Goal: Navigation & Orientation: Find specific page/section

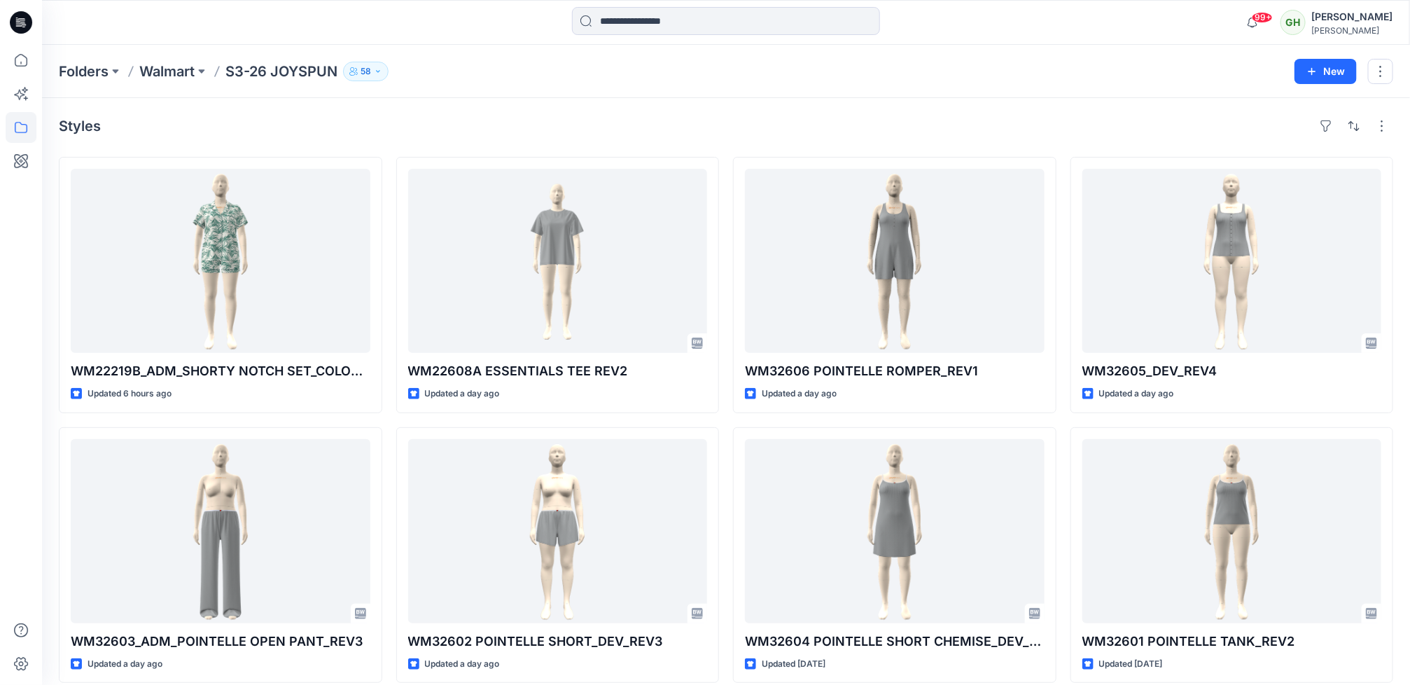
click at [28, 15] on icon at bounding box center [21, 22] width 22 height 22
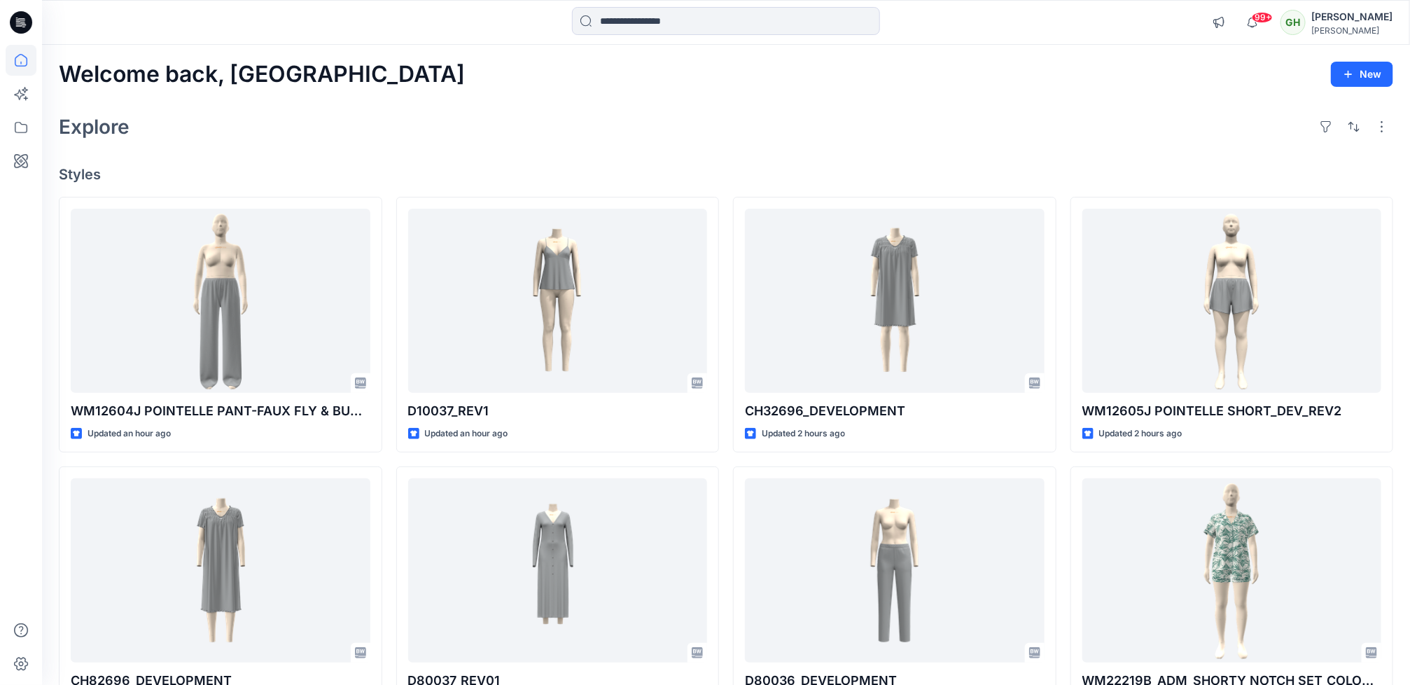
click at [587, 141] on div "Explore" at bounding box center [726, 127] width 1335 height 34
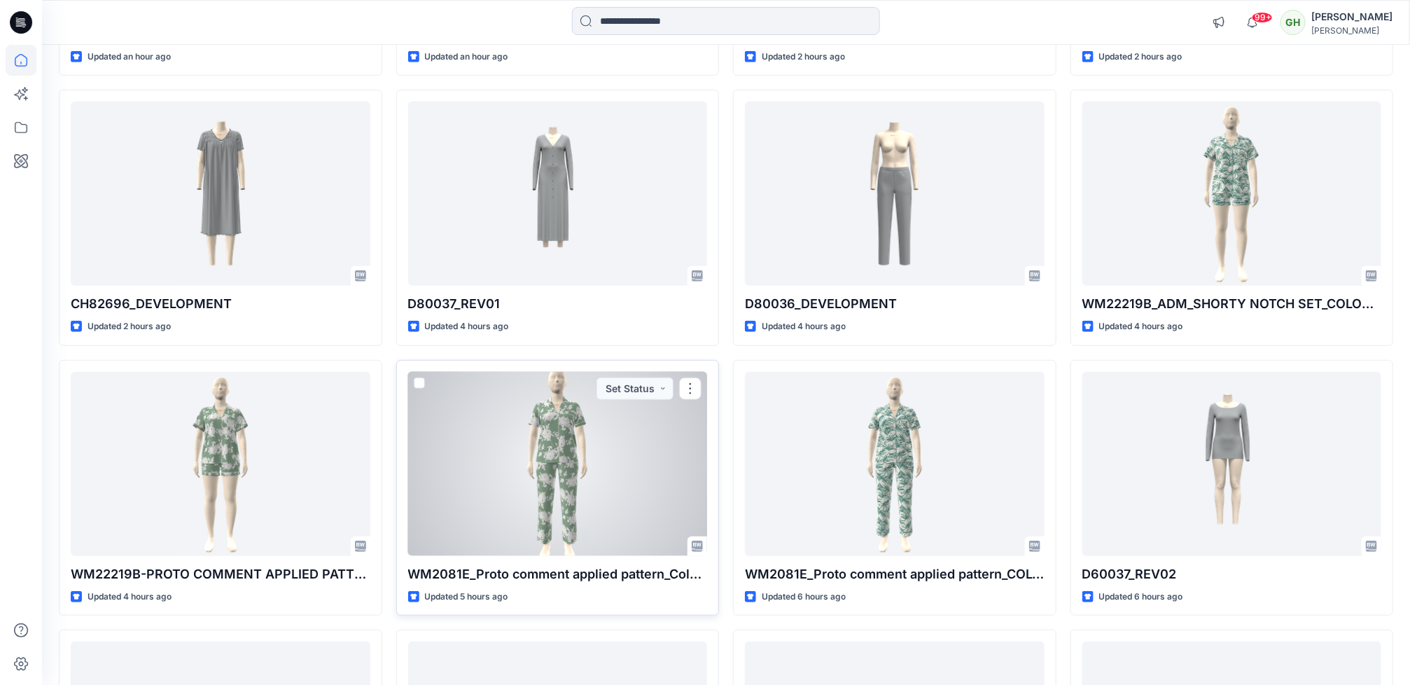
scroll to position [587, 0]
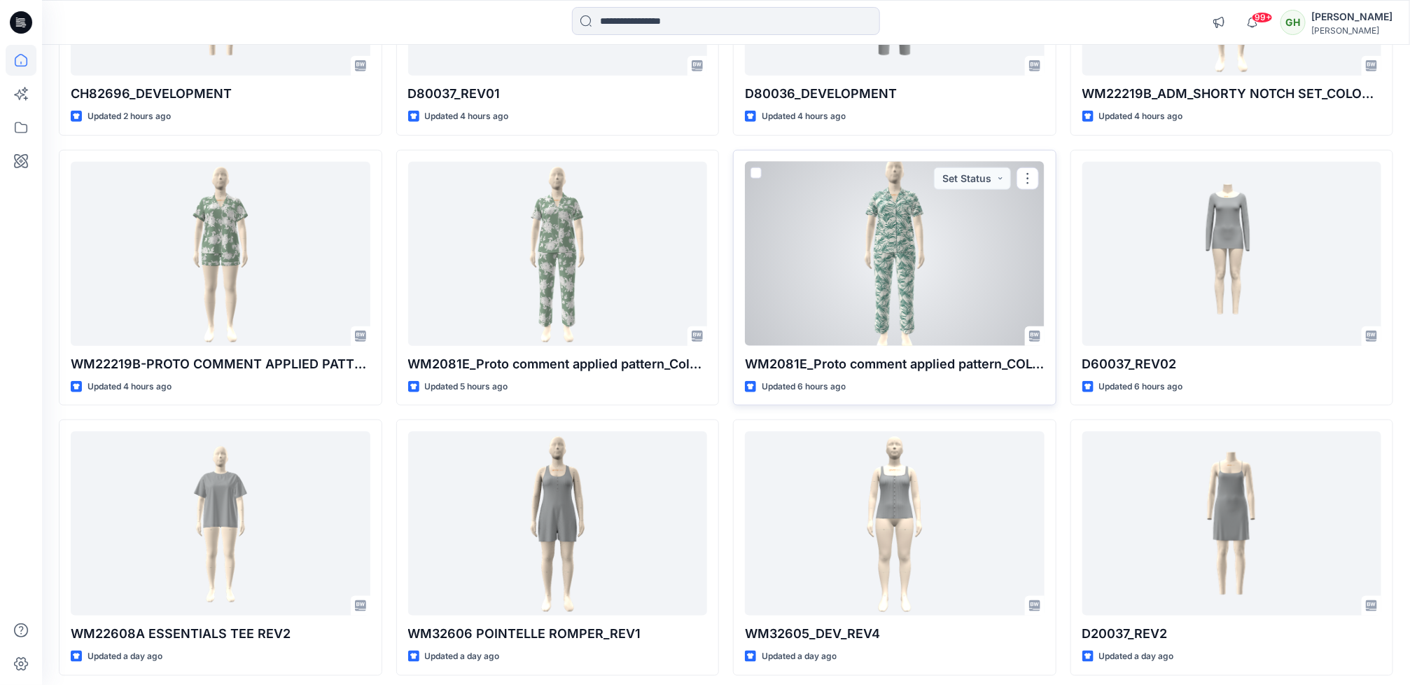
click at [794, 291] on div at bounding box center [895, 254] width 300 height 184
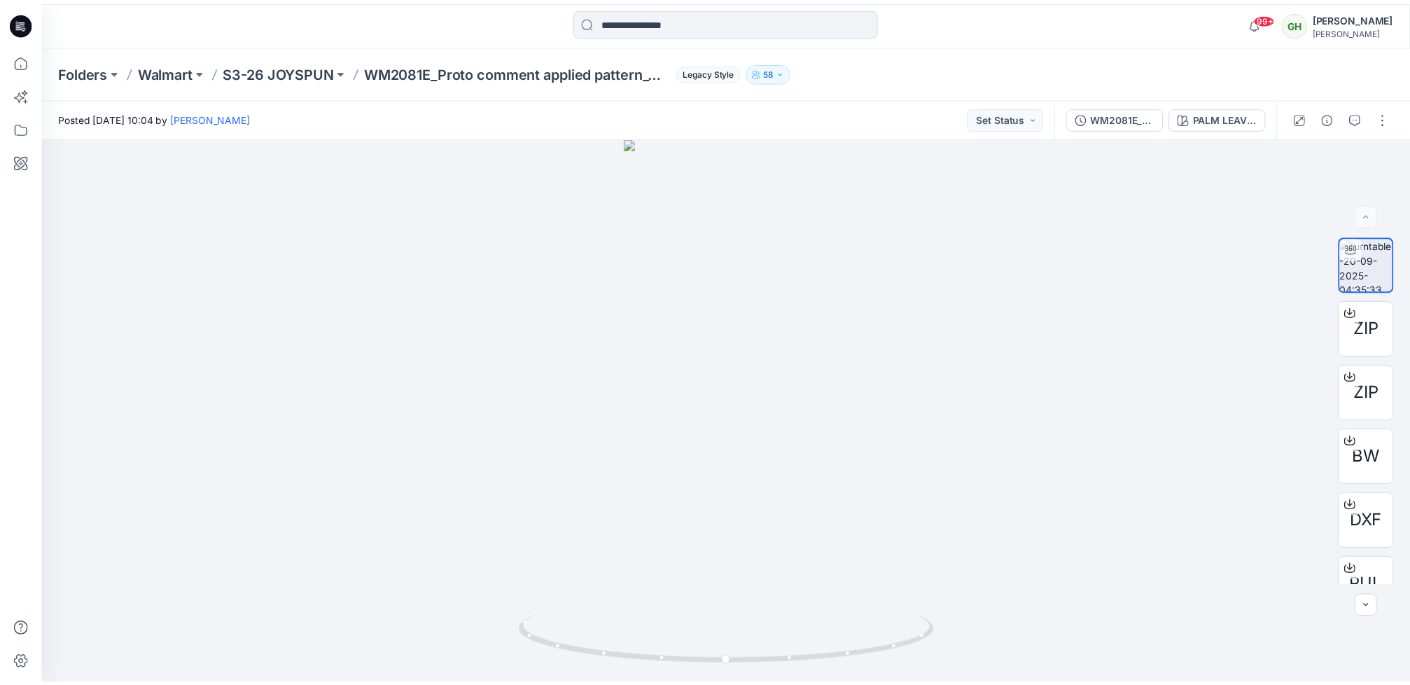
scroll to position [587, 0]
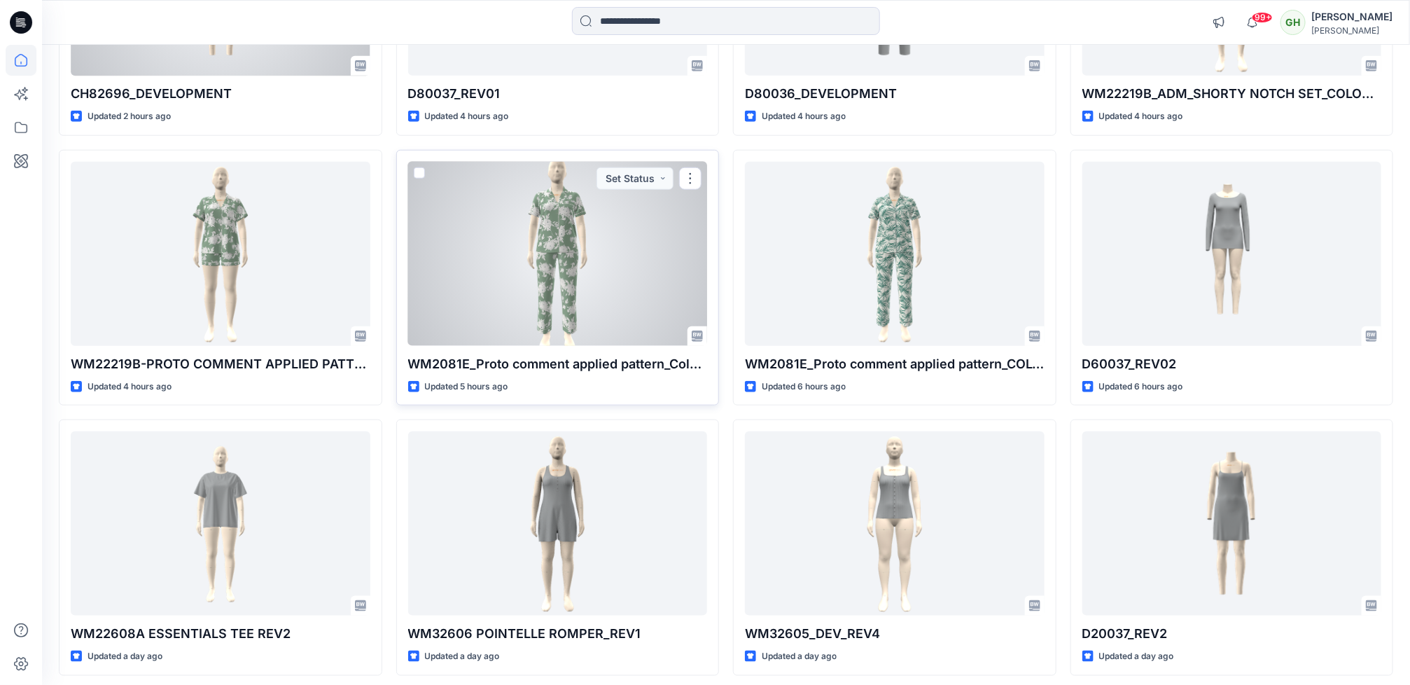
click at [570, 290] on div at bounding box center [558, 254] width 300 height 184
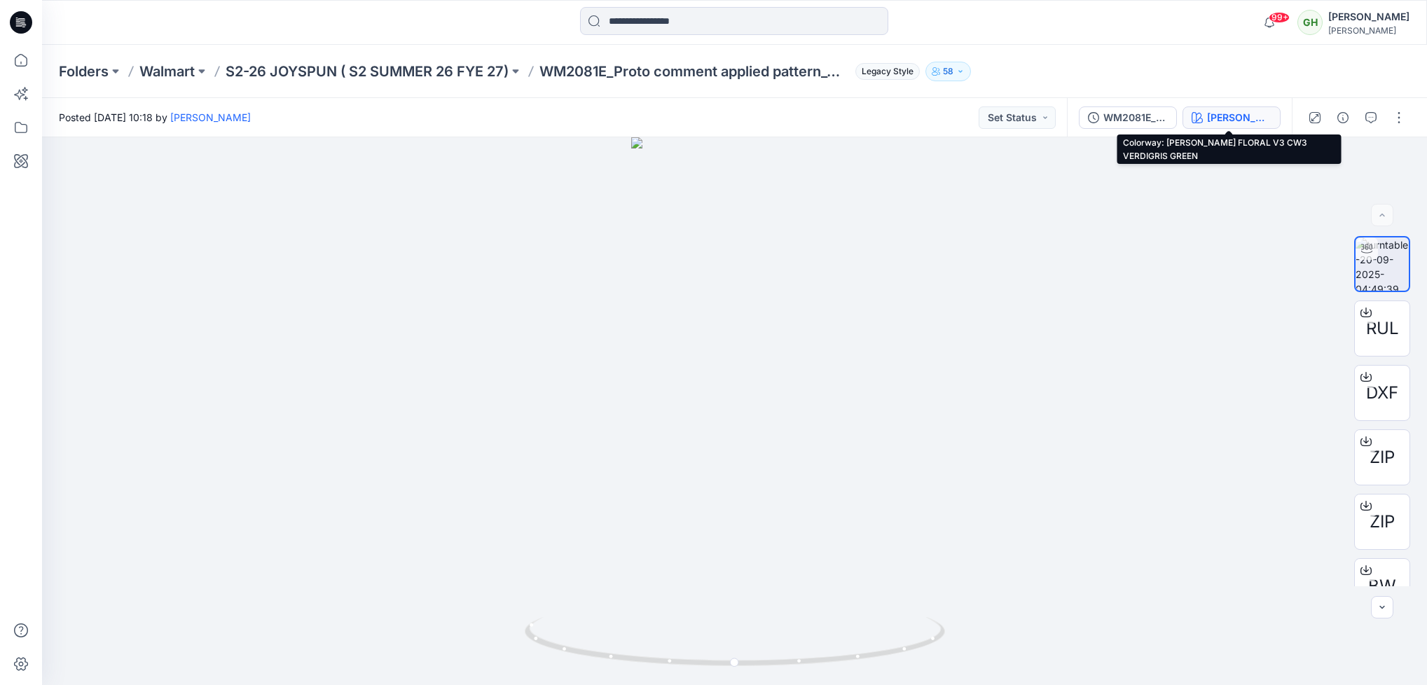
click at [1242, 113] on div "ATHIYA FLORAL V3 CW3 VERDIGRIS GREEN" at bounding box center [1239, 117] width 64 height 15
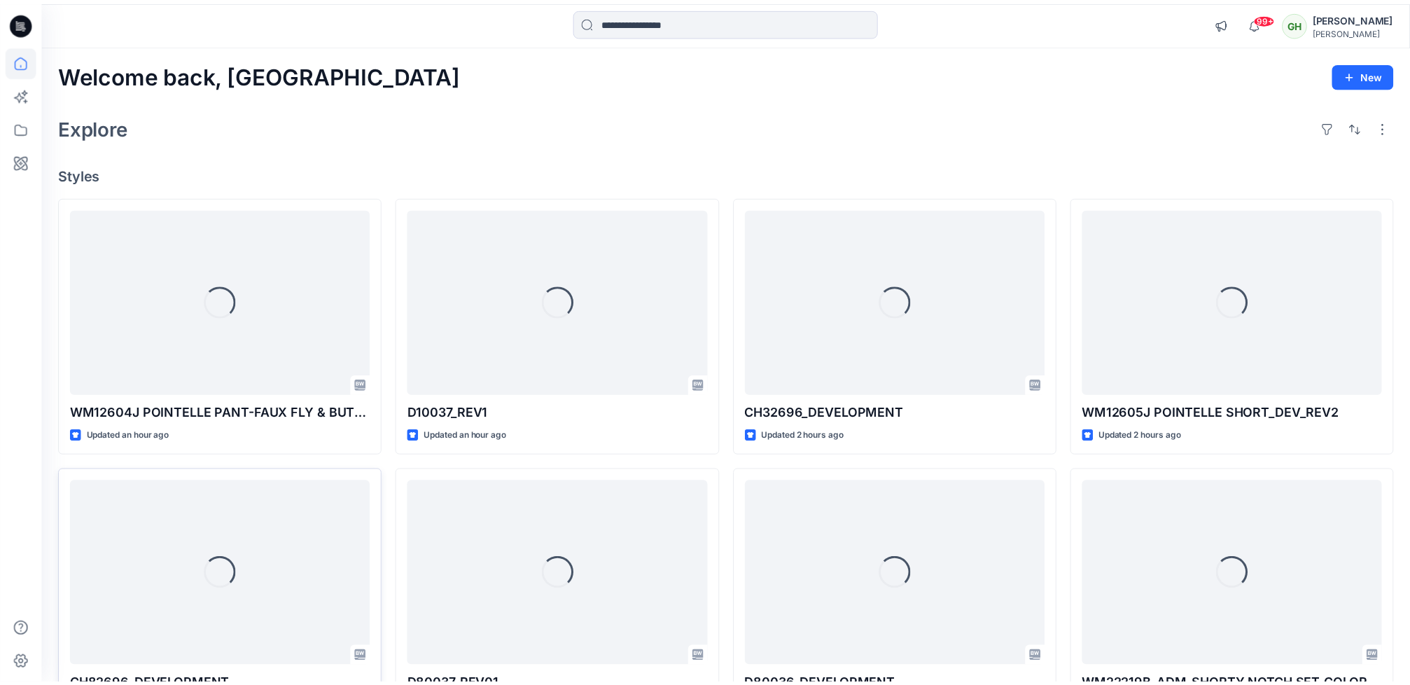
scroll to position [587, 0]
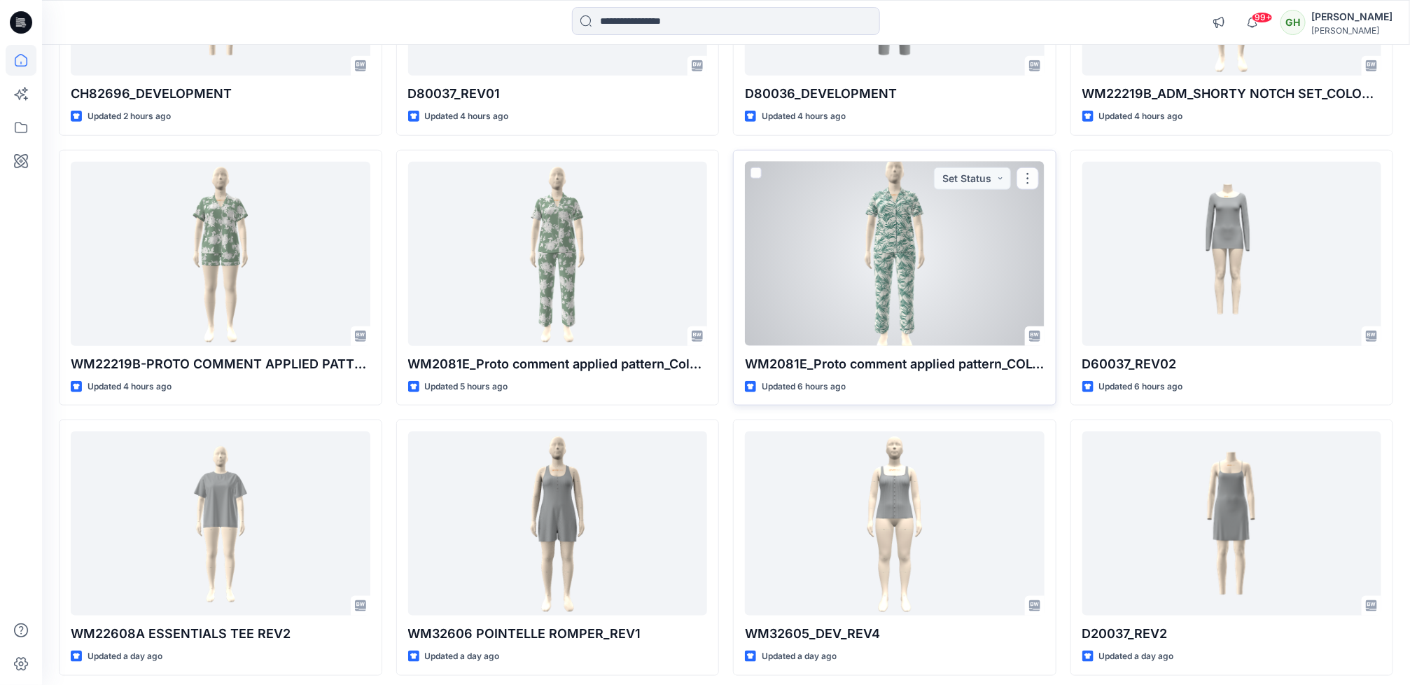
click at [840, 246] on div at bounding box center [895, 254] width 300 height 184
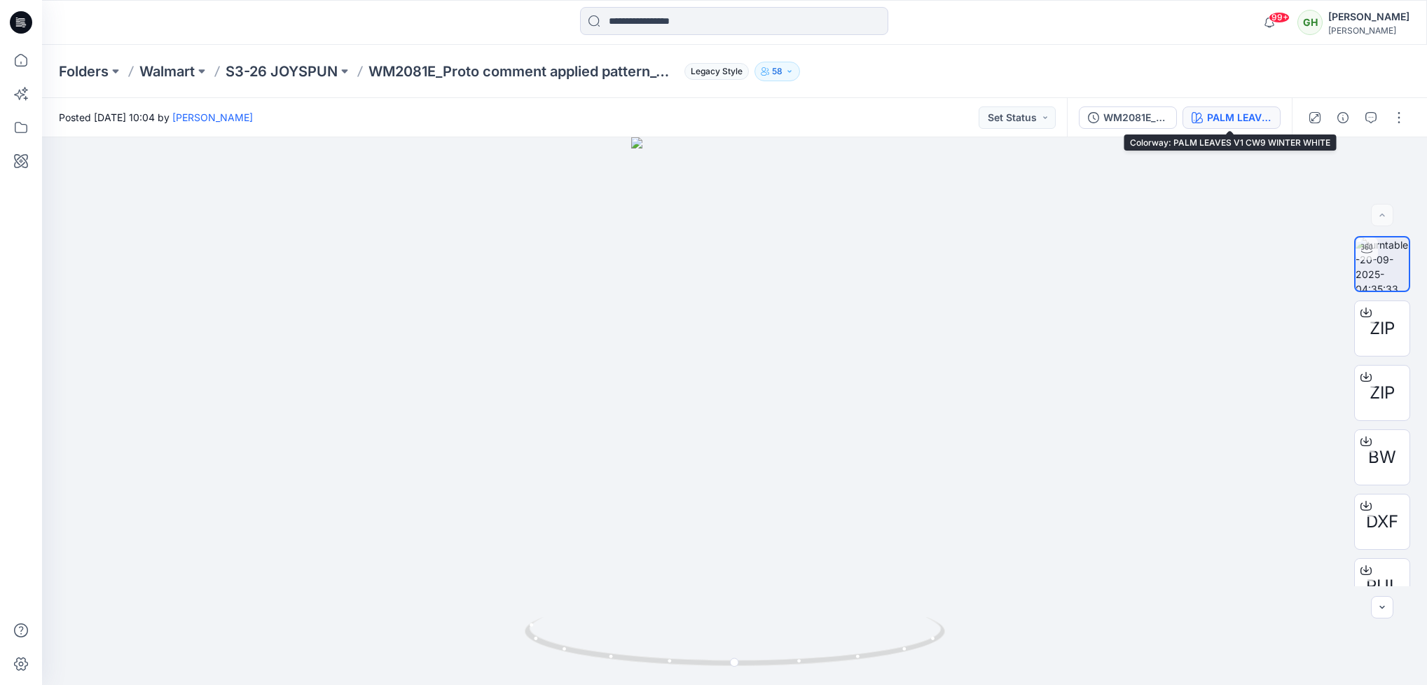
click at [1248, 110] on div "PALM LEAVES V1 CW9 WINTER WHITE" at bounding box center [1239, 117] width 64 height 15
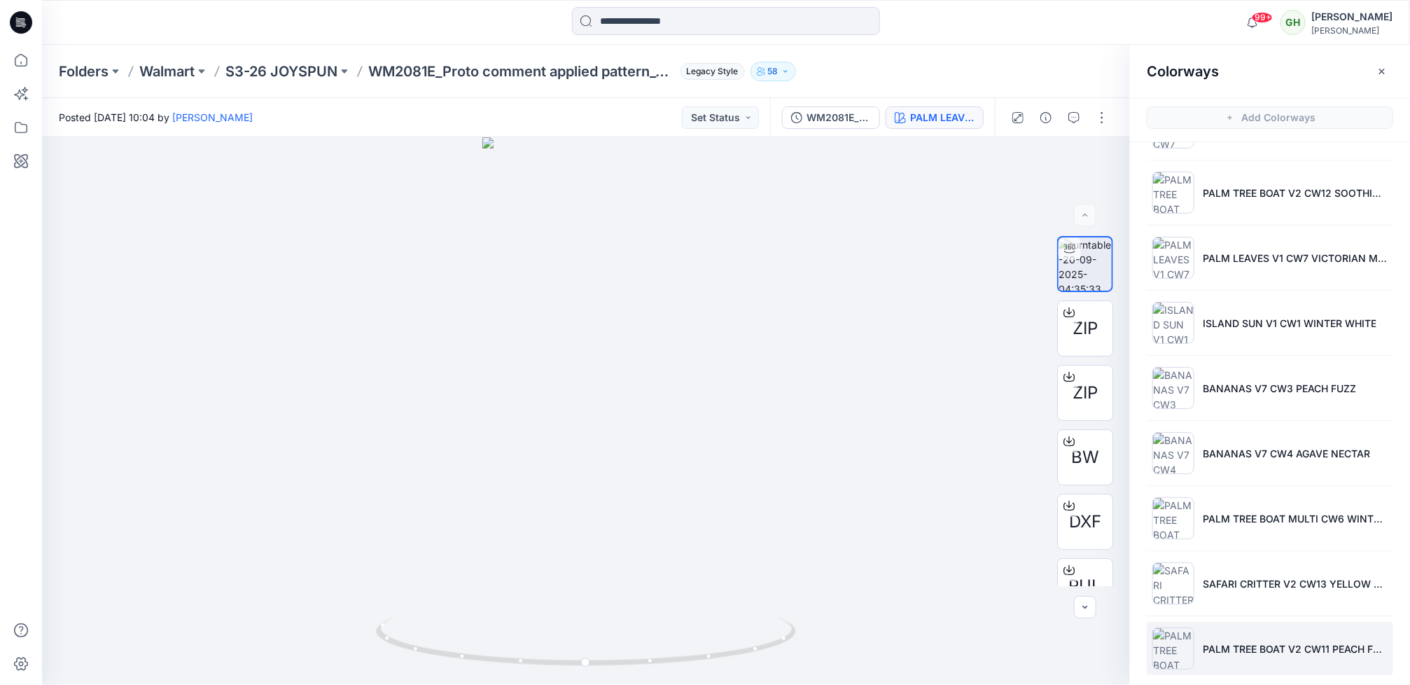
scroll to position [461, 0]
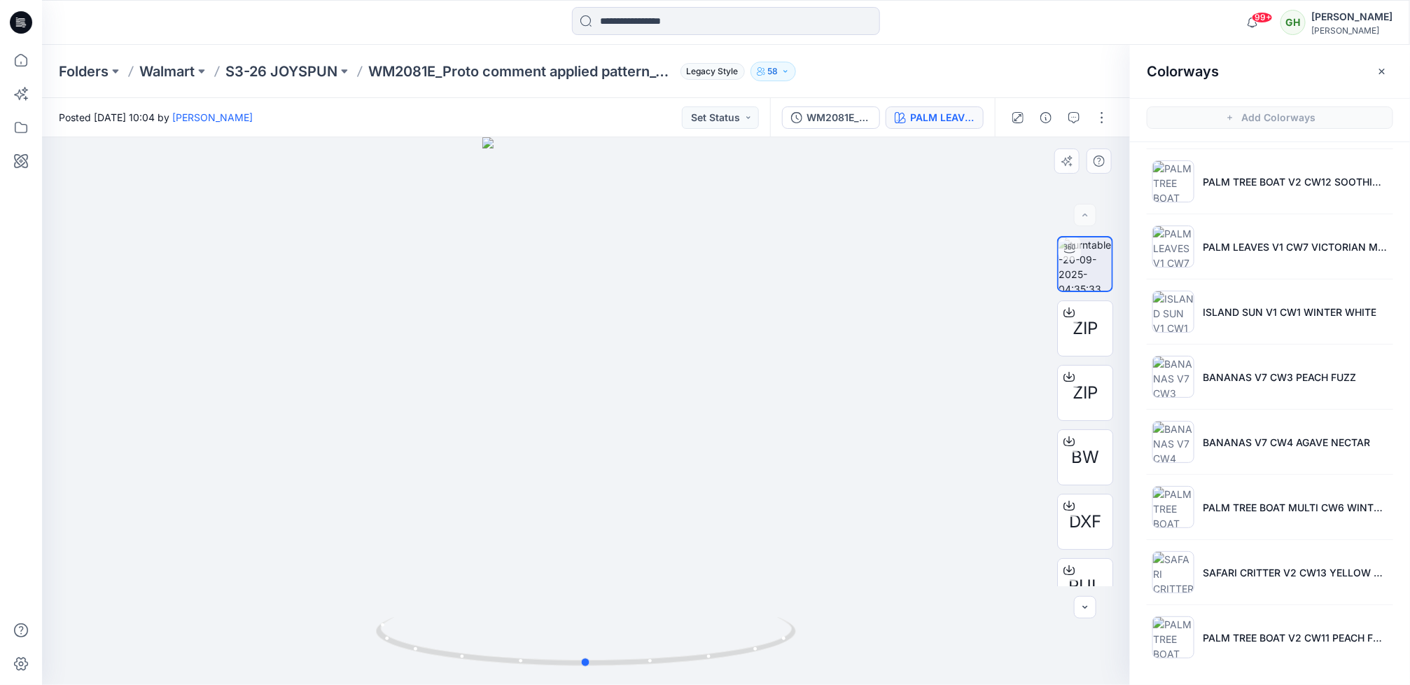
click at [840, 427] on div at bounding box center [586, 411] width 1088 height 548
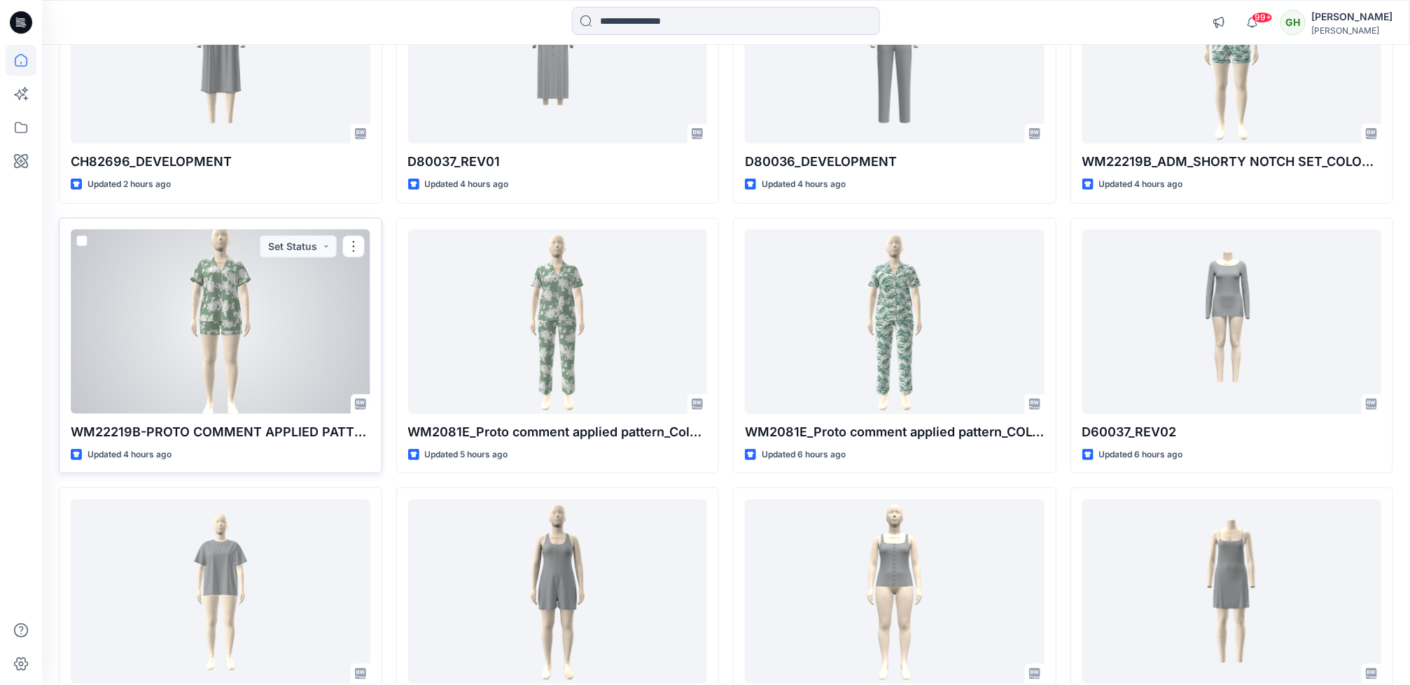
scroll to position [482, 0]
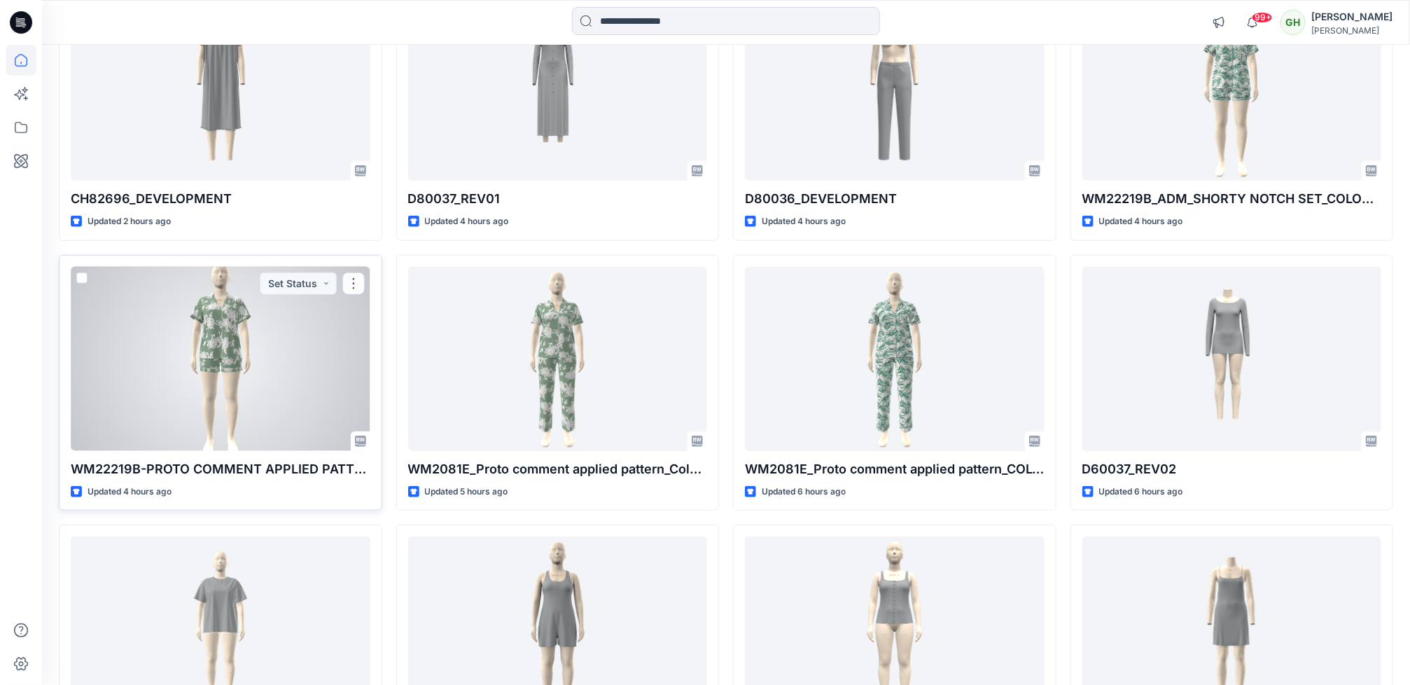
click at [153, 444] on div at bounding box center [221, 359] width 300 height 184
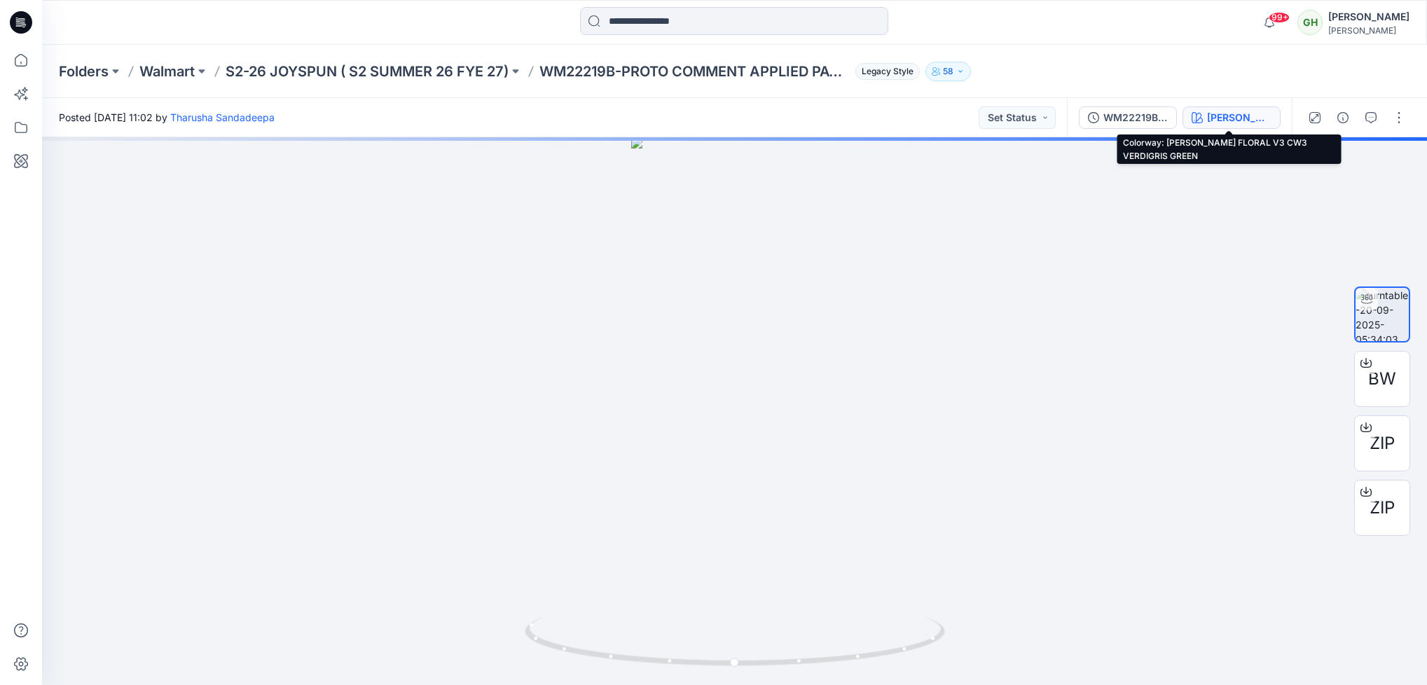
click at [1251, 125] on button "ATHIYA FLORAL V3 CW3 VERDIGRIS GREEN" at bounding box center [1231, 117] width 98 height 22
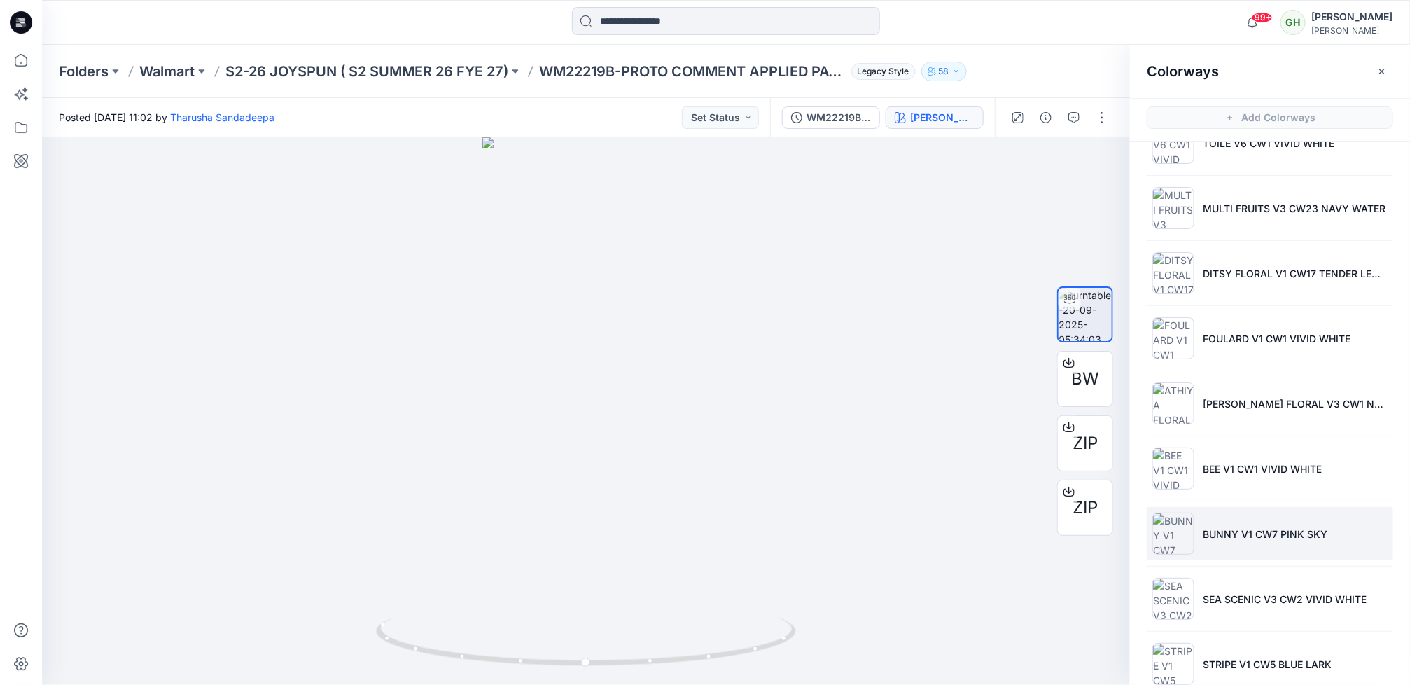
scroll to position [200, 0]
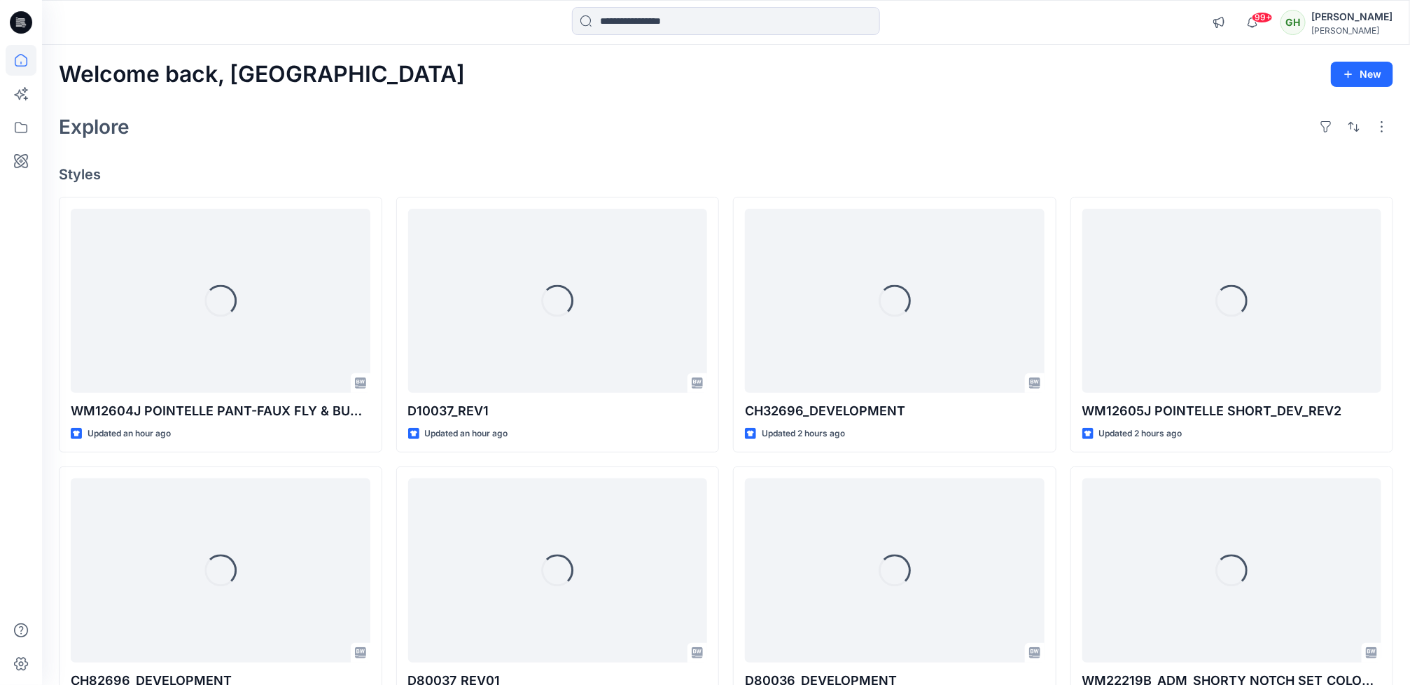
scroll to position [482, 0]
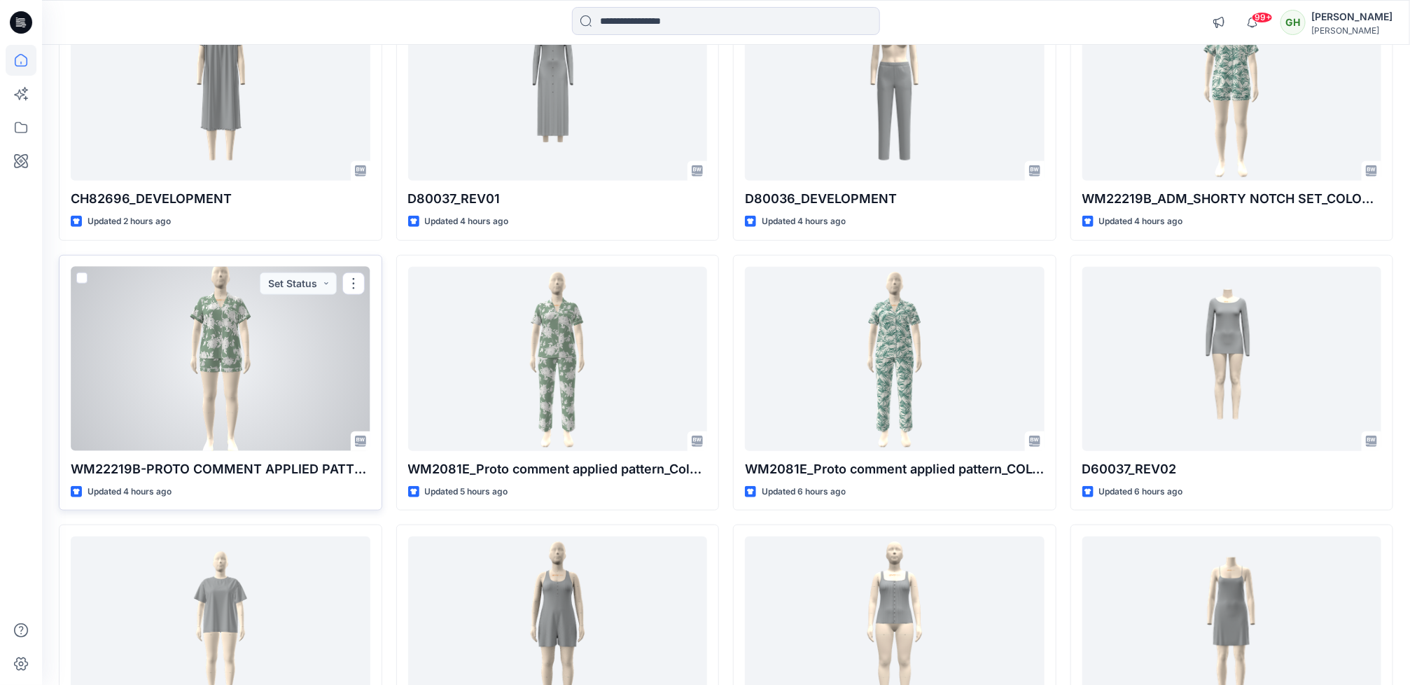
click at [137, 401] on div at bounding box center [221, 359] width 300 height 184
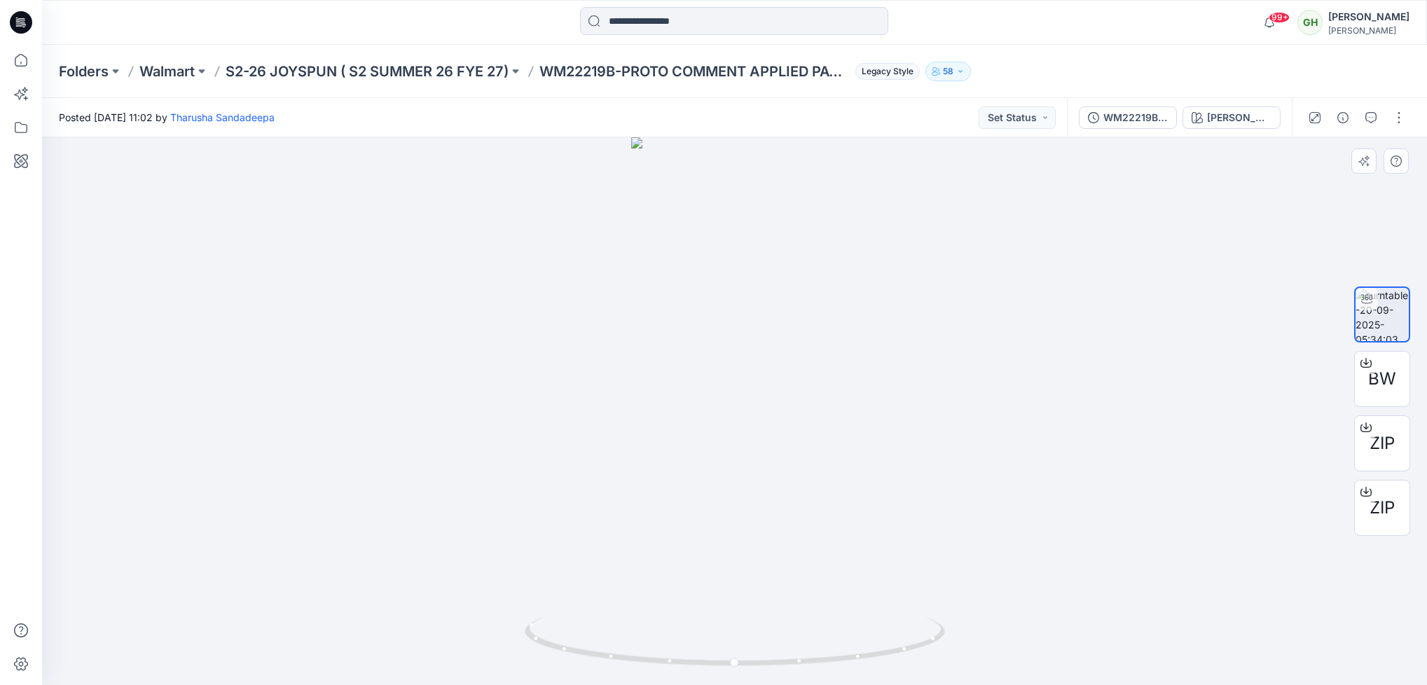
click at [944, 406] on div at bounding box center [734, 411] width 1385 height 548
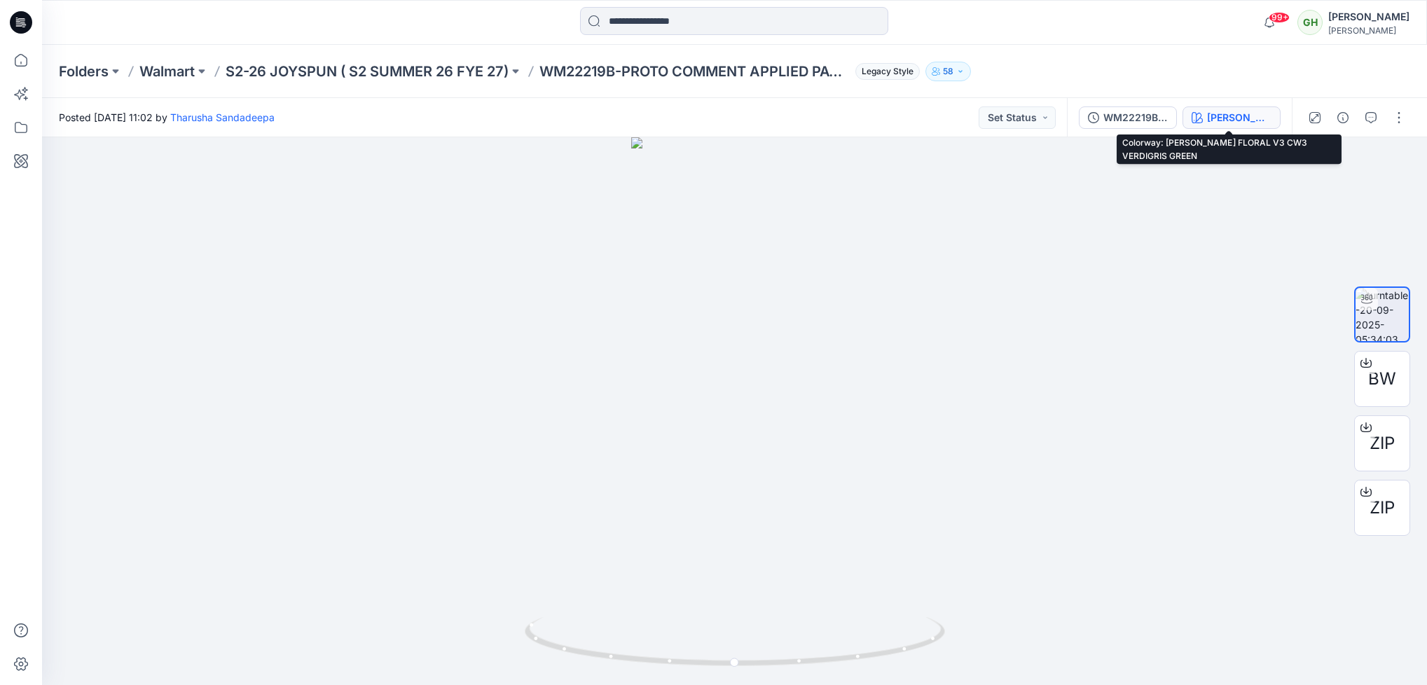
click at [1231, 120] on div "ATHIYA FLORAL V3 CW3 VERDIGRIS GREEN" at bounding box center [1239, 117] width 64 height 15
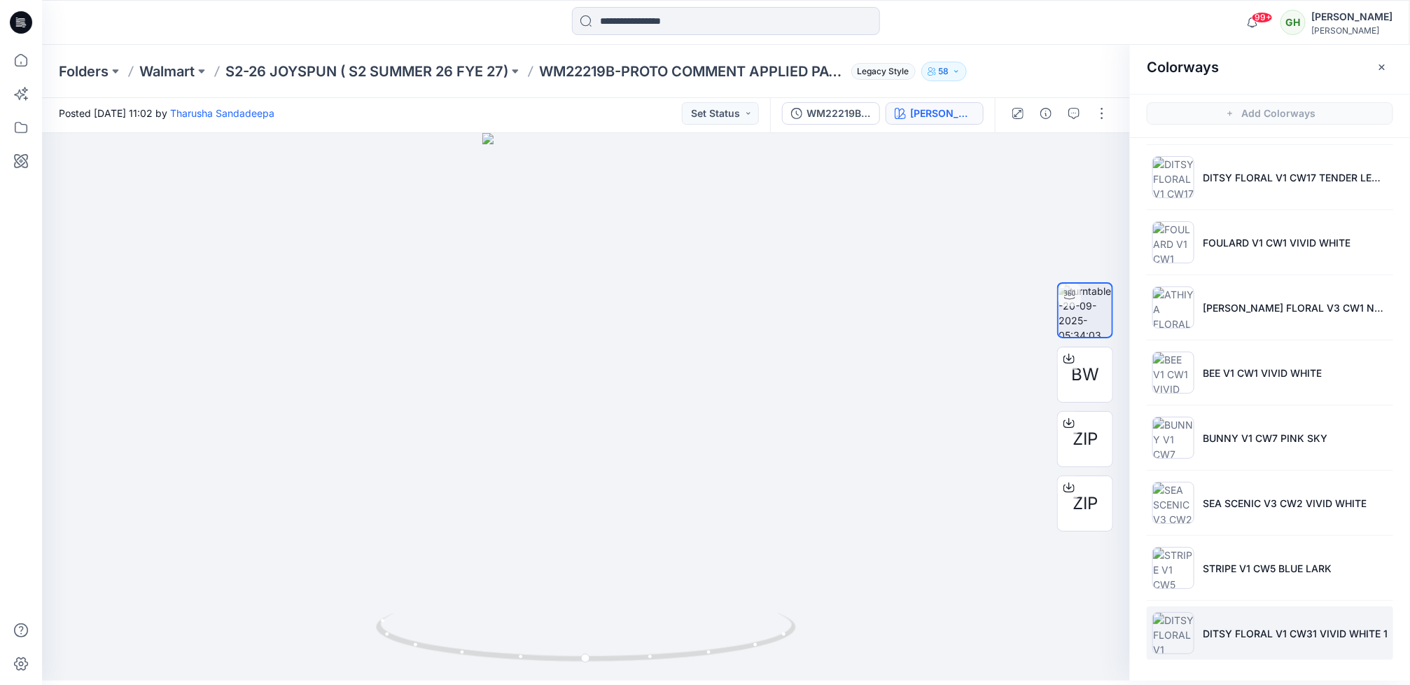
scroll to position [5, 0]
click at [23, 25] on icon at bounding box center [23, 25] width 5 height 1
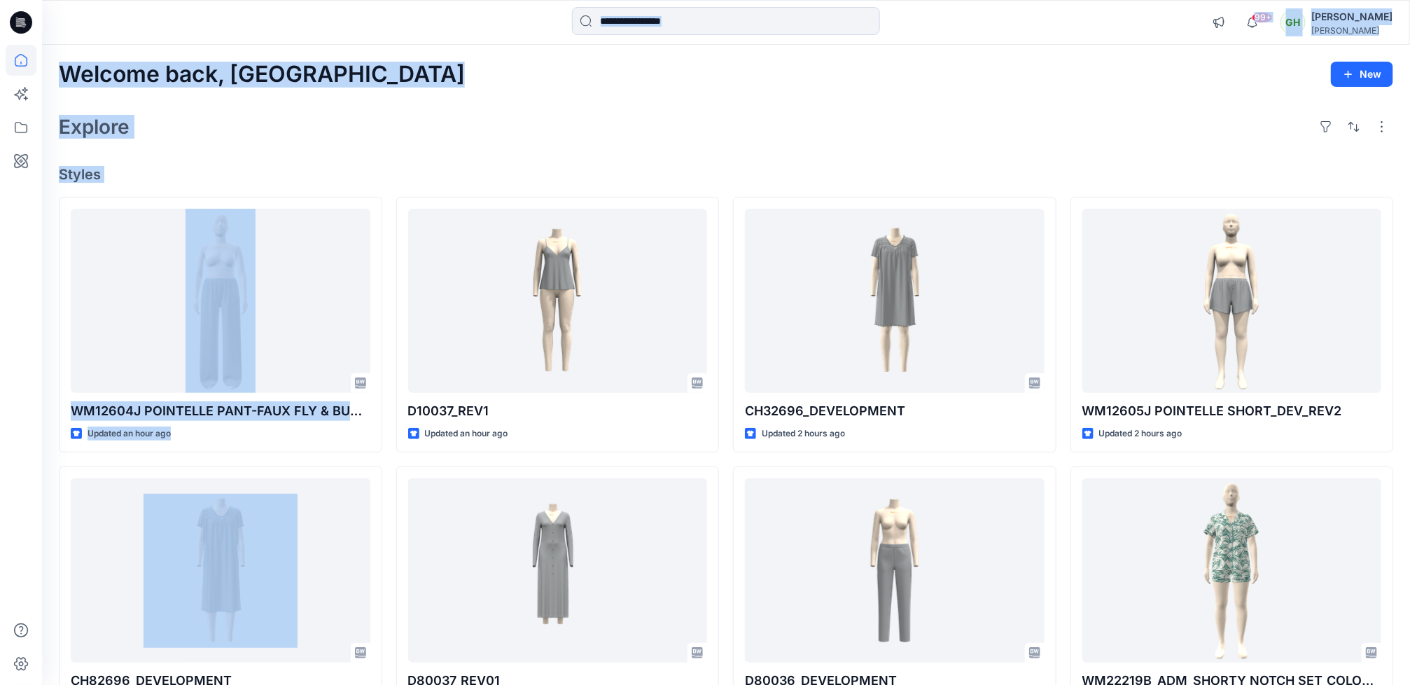
click at [0, 498] on html "99+ Notifications Sanjeewa Dankoluwage shared WM22608A ESSENTIALS TEE REV2 in S…" at bounding box center [705, 530] width 1410 height 1060
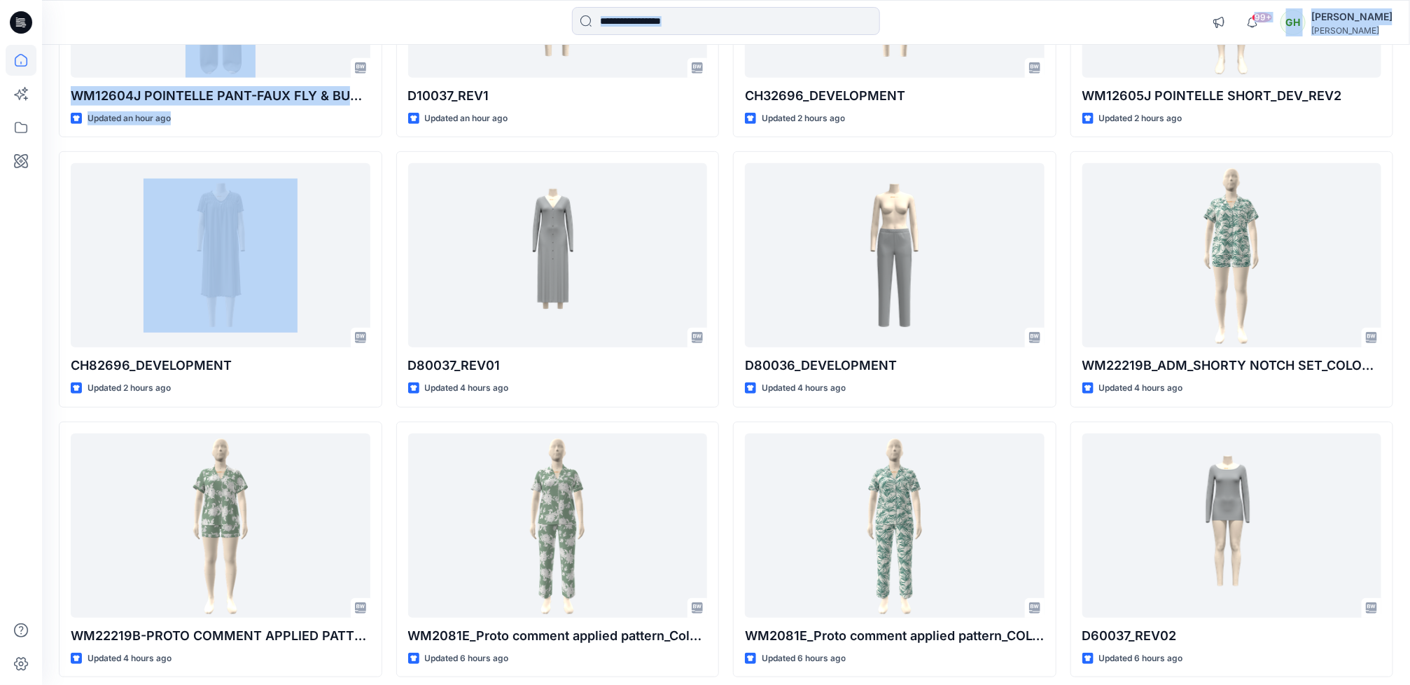
scroll to position [377, 0]
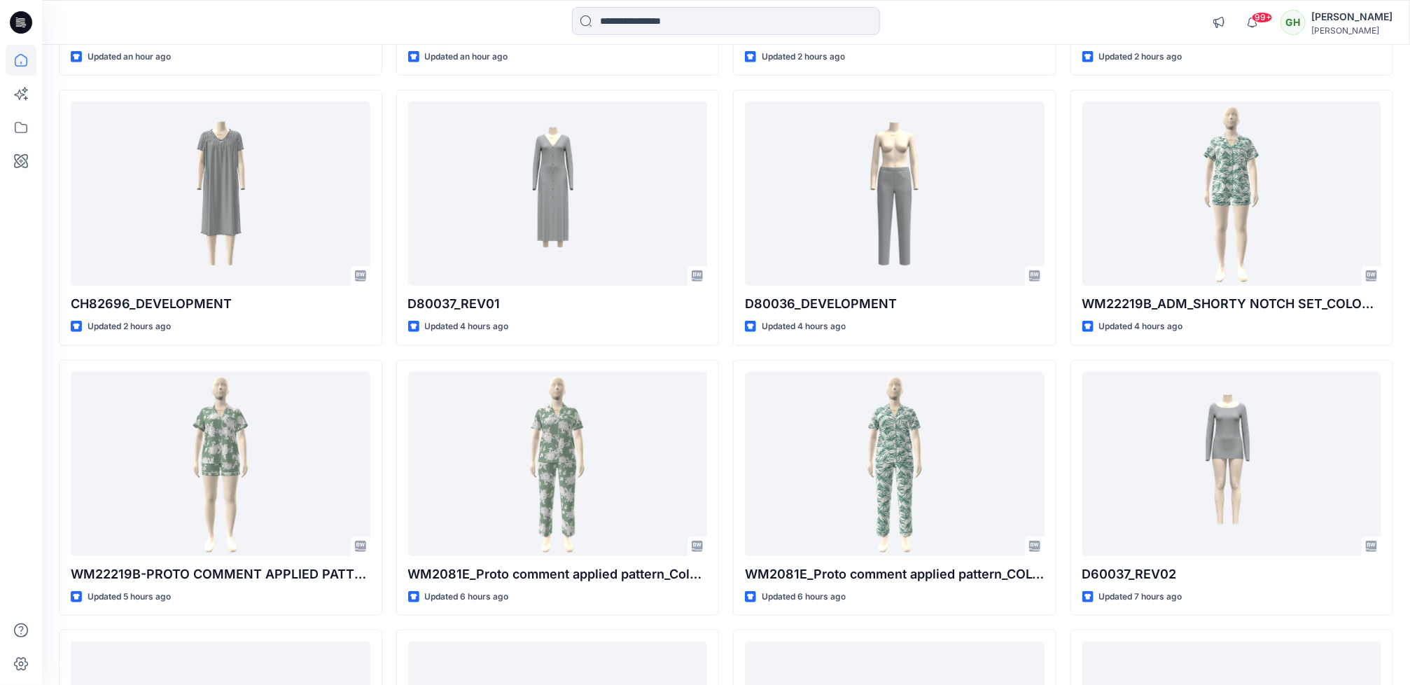
click at [21, 300] on div at bounding box center [21, 365] width 31 height 640
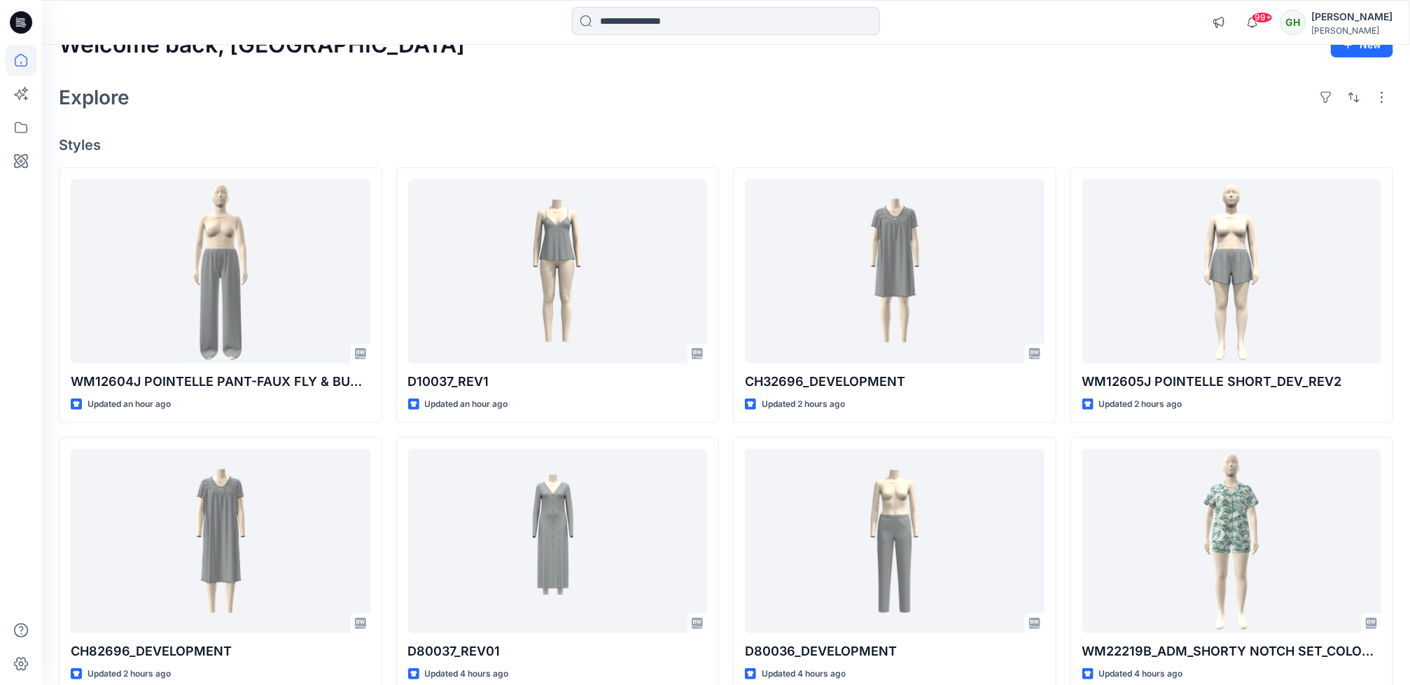
scroll to position [0, 0]
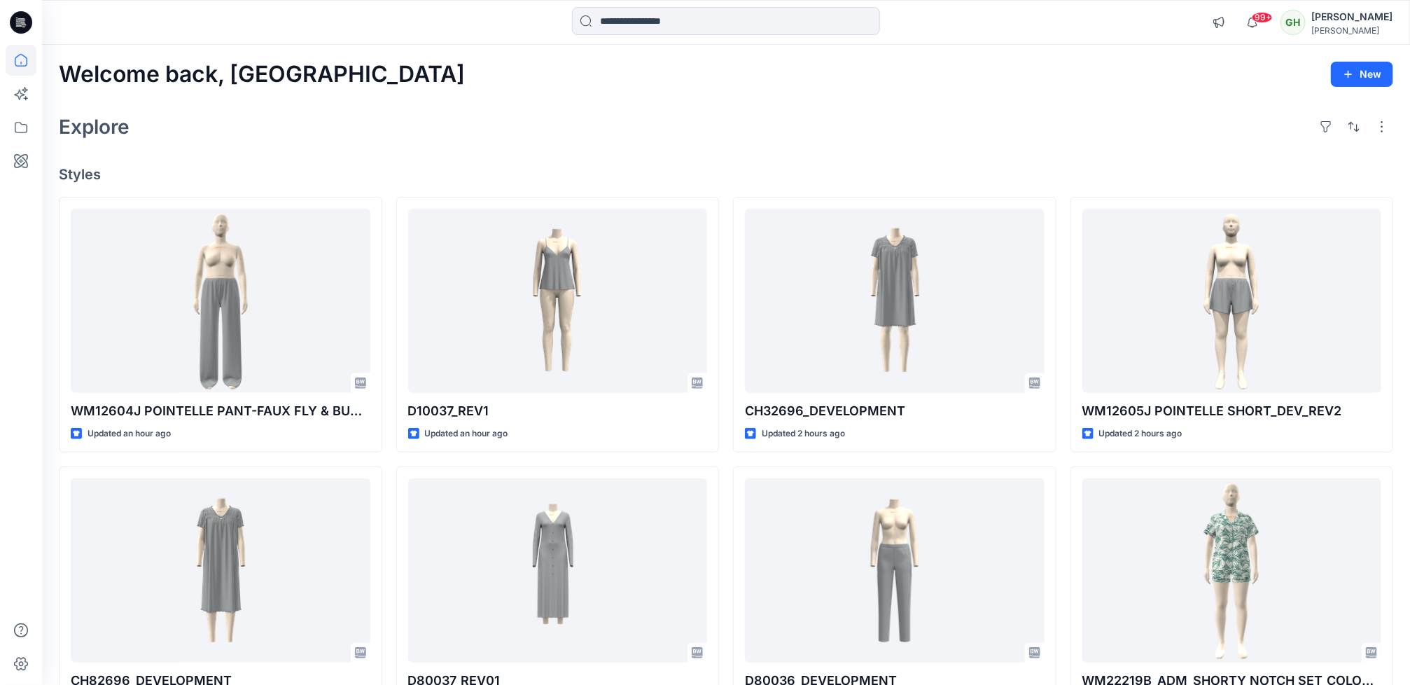
click at [415, 84] on div "Welcome back, Gayan New" at bounding box center [726, 75] width 1335 height 26
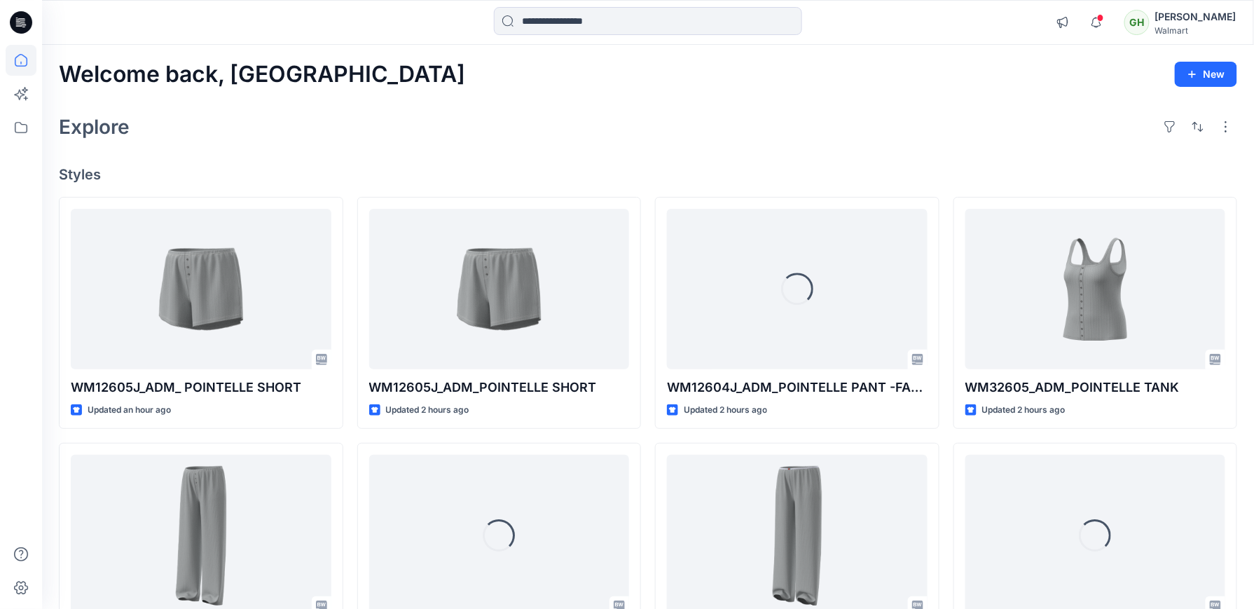
click at [546, 106] on div "Welcome back, Gayan New Explore Styles WM12605J_ADM_ POINTELLE SHORT Updated an…" at bounding box center [648, 517] width 1212 height 944
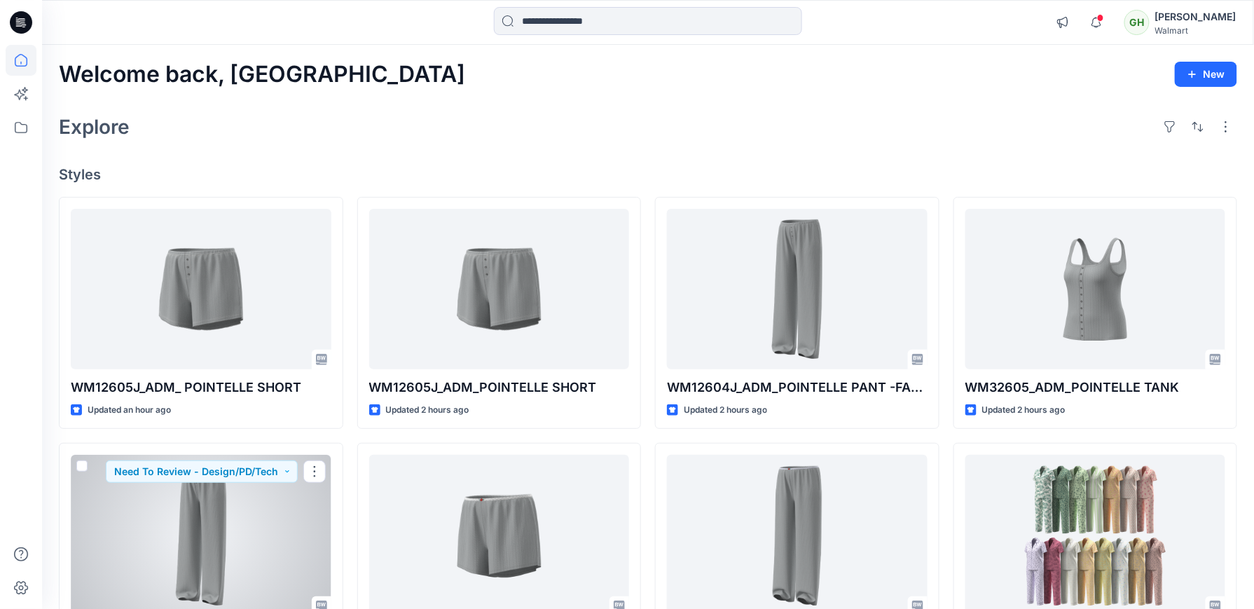
click at [193, 534] on div at bounding box center [201, 535] width 261 height 160
